Goal: Find specific page/section: Find specific page/section

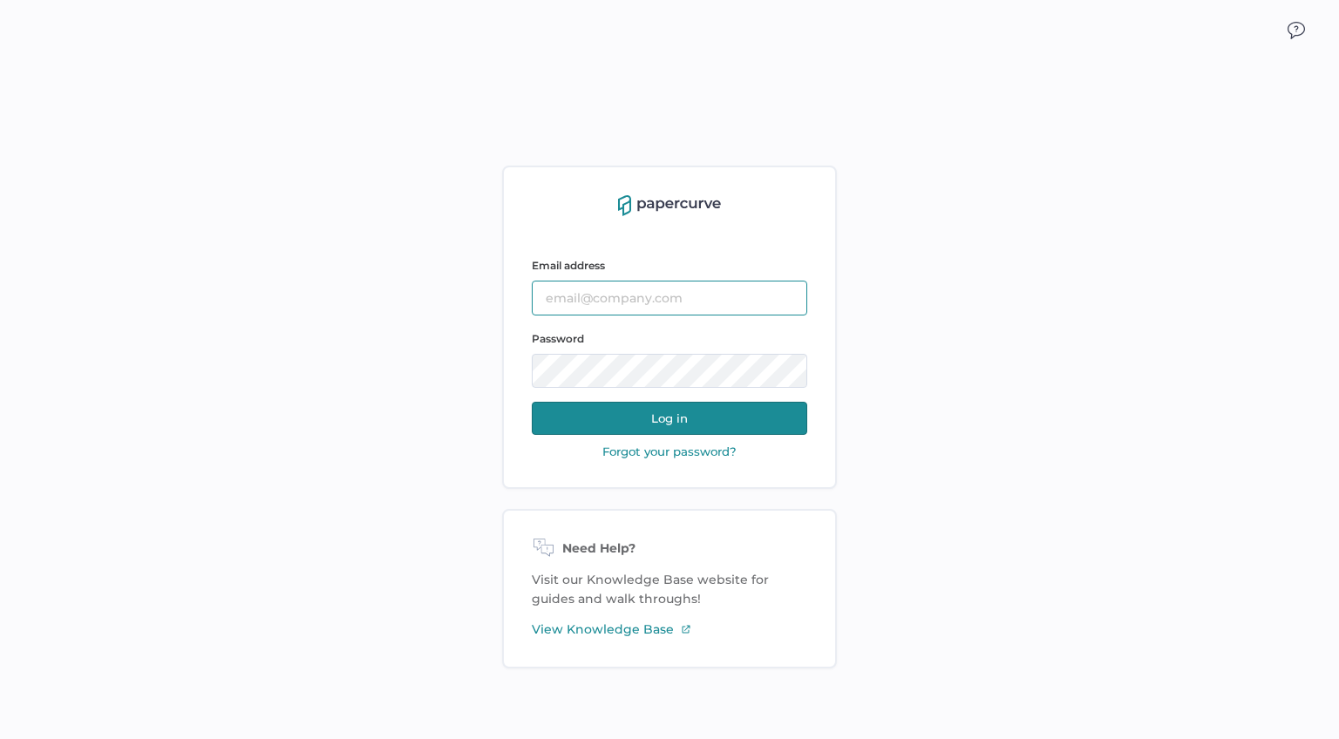
click at [615, 296] on input "text" at bounding box center [669, 298] width 275 height 35
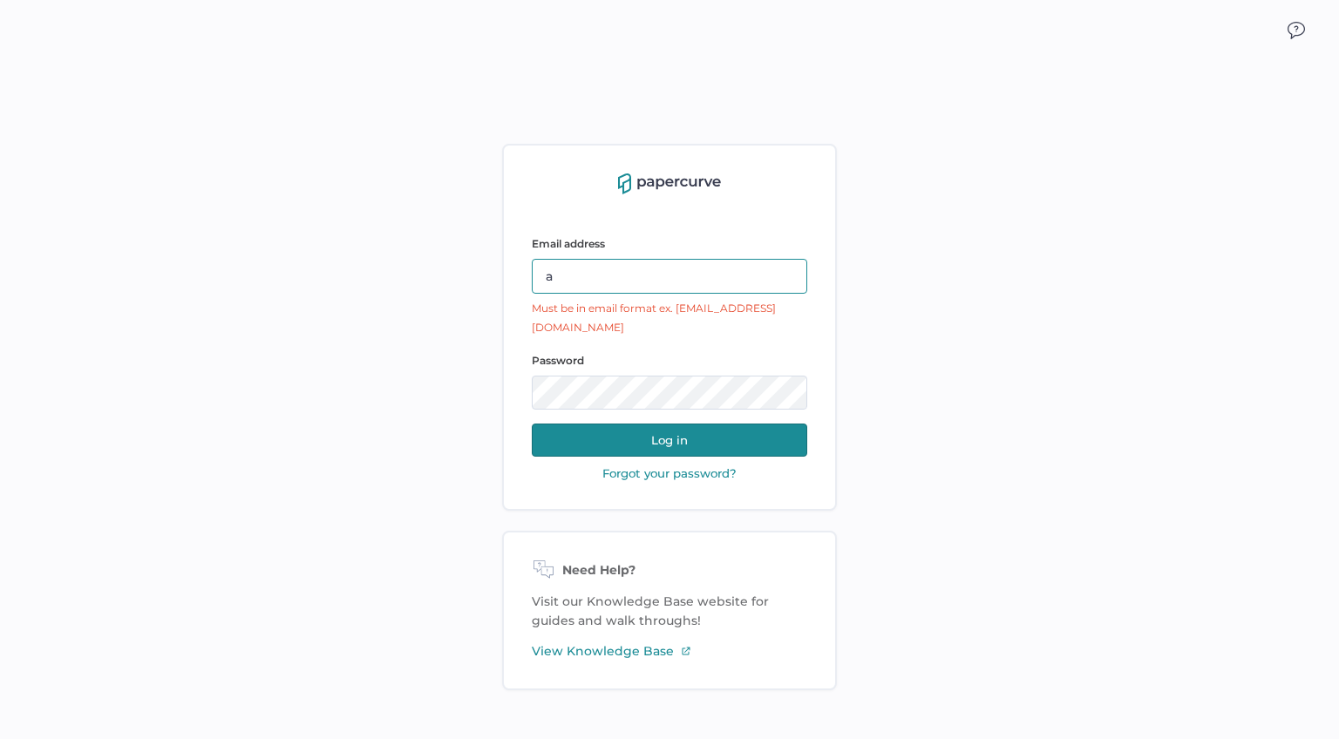
type input "antonio.salumbides@papercurve.com"
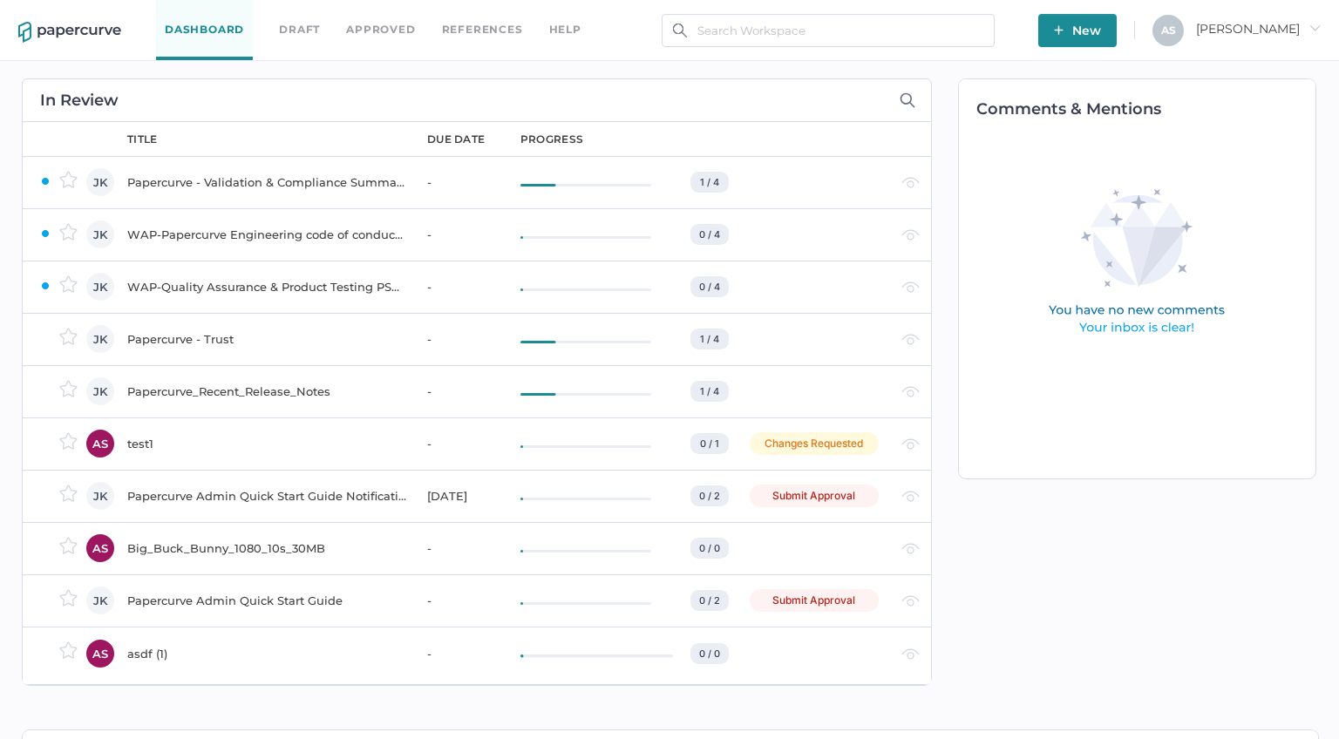
click at [1285, 16] on div "A S Antonio arrow_right" at bounding box center [1237, 23] width 168 height 17
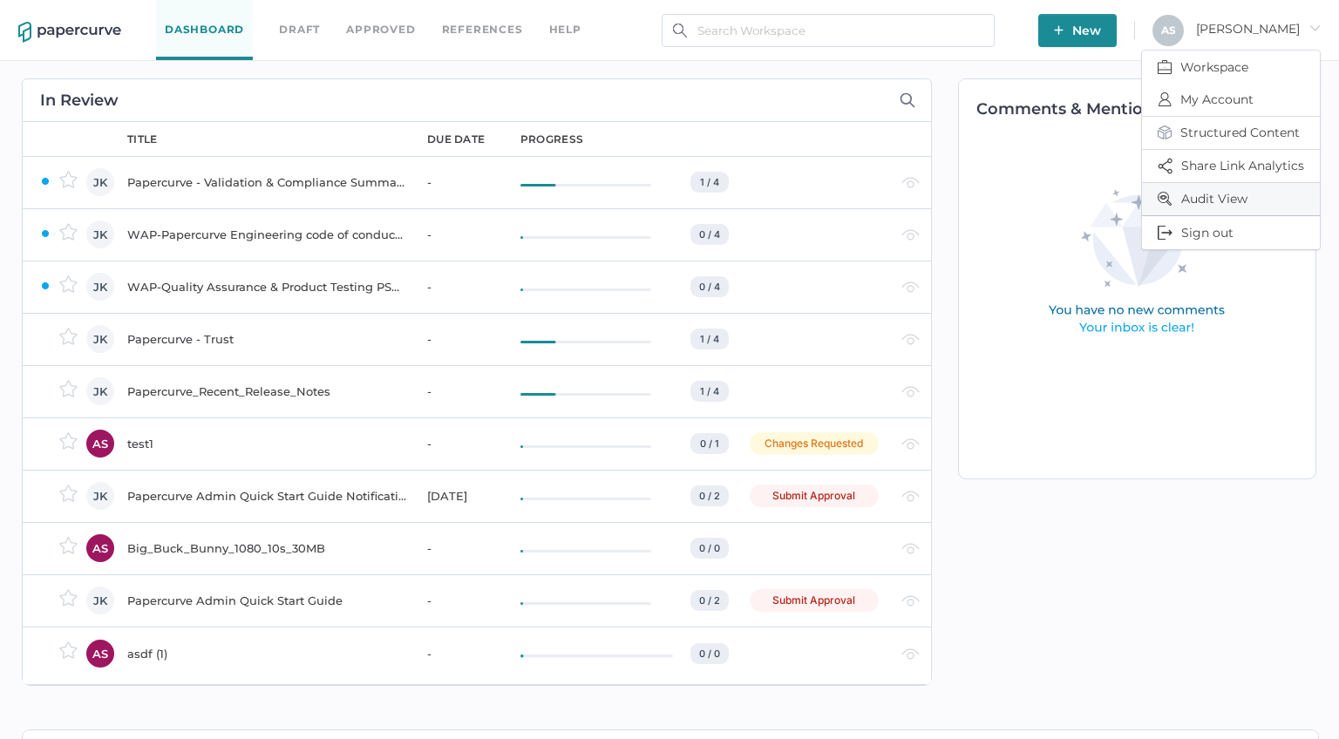
click at [1198, 200] on span "Audit View" at bounding box center [1231, 199] width 146 height 32
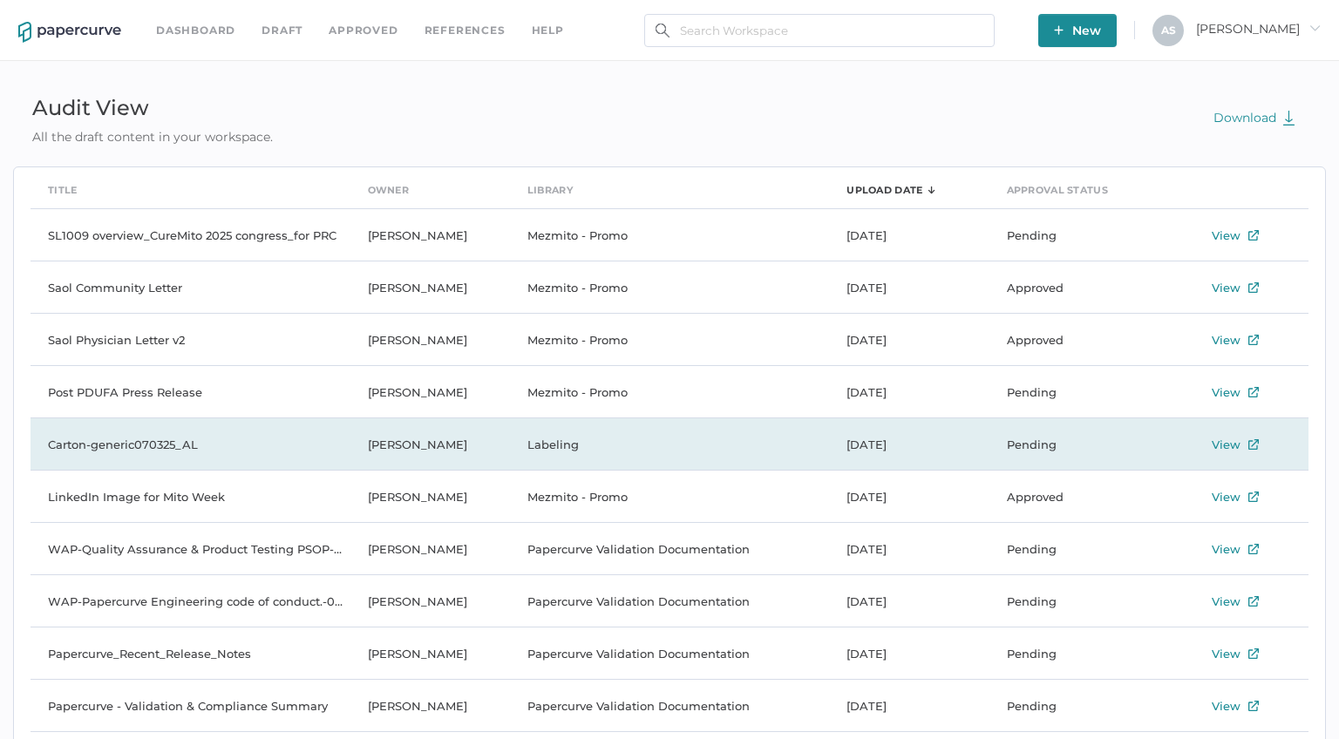
click at [1226, 452] on div "View" at bounding box center [1226, 444] width 29 height 21
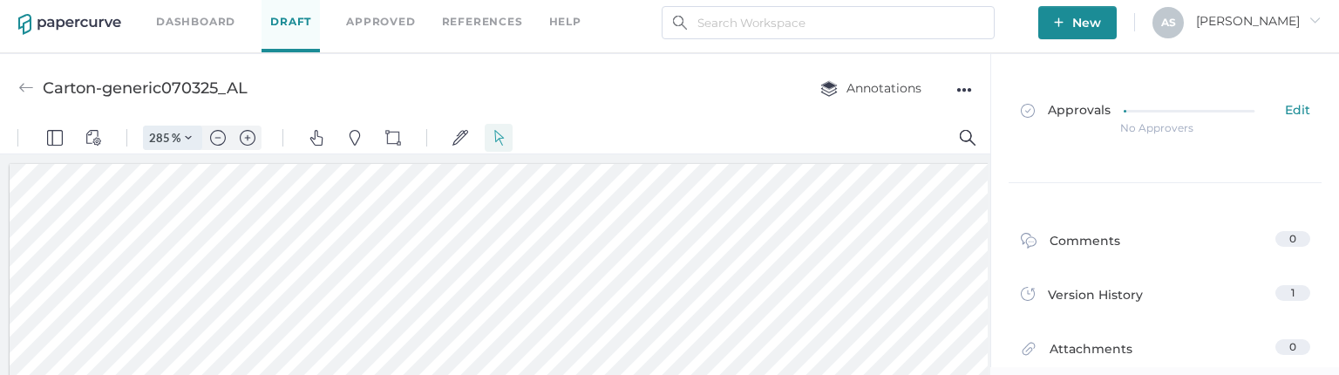
click at [163, 136] on input "285" at bounding box center [158, 138] width 28 height 16
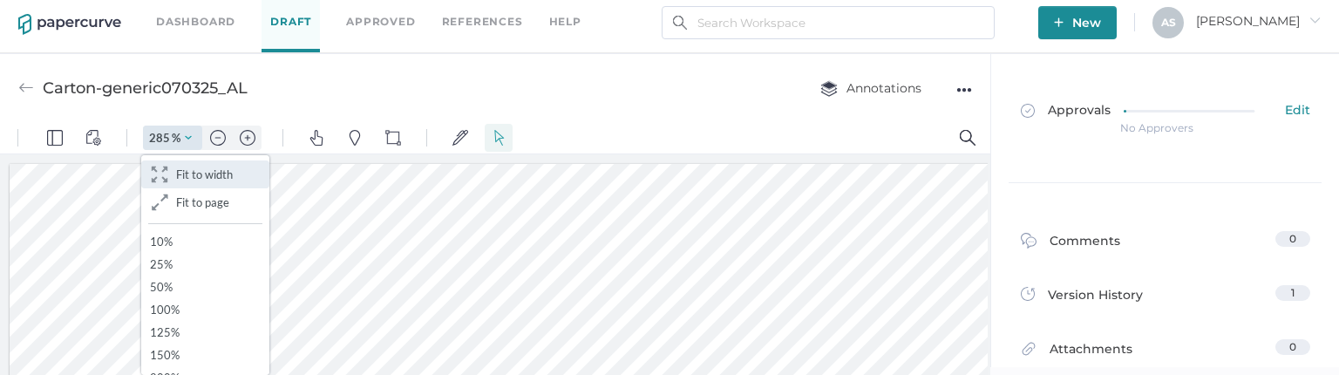
click at [201, 164] on button ".cls-1{fill:#abb0c4;} icon - header - zoom - fit to width Fit to width" at bounding box center [205, 174] width 128 height 28
type input "57"
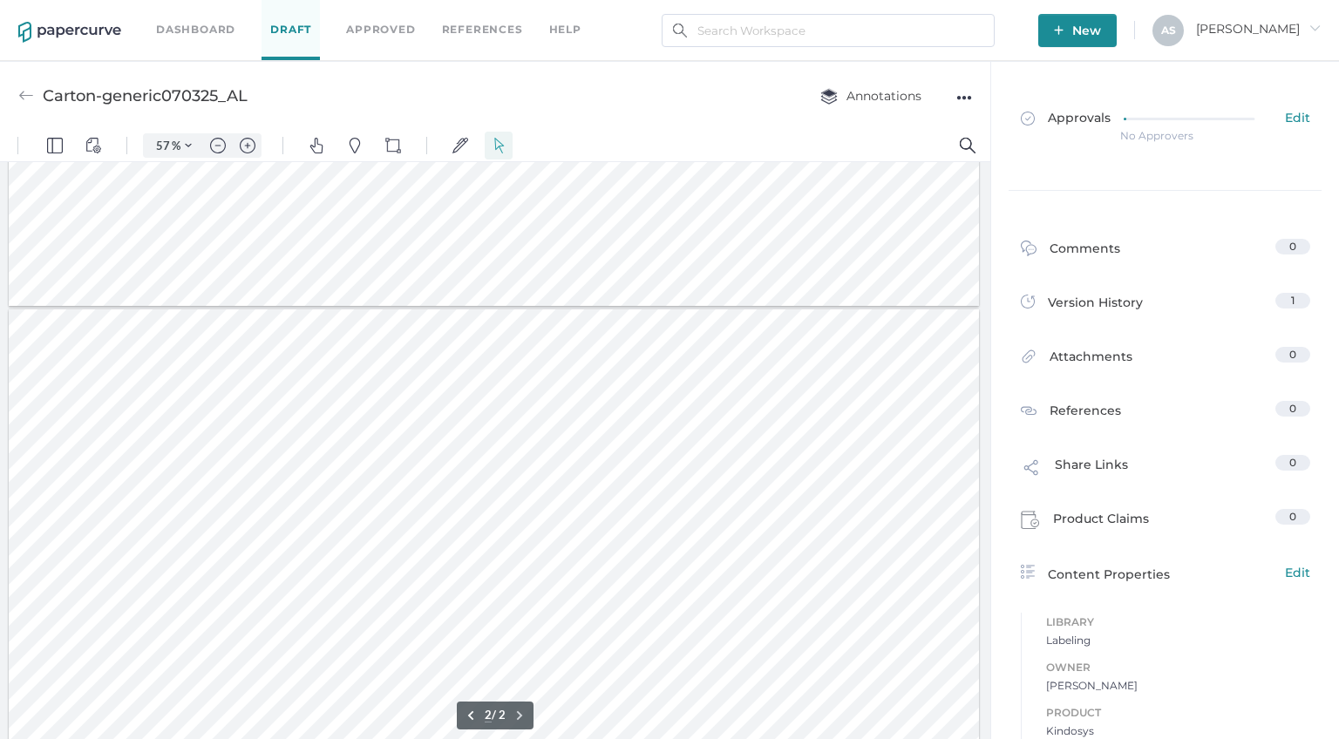
scroll to position [787, 0]
type input "1"
